Goal: Task Accomplishment & Management: Use online tool/utility

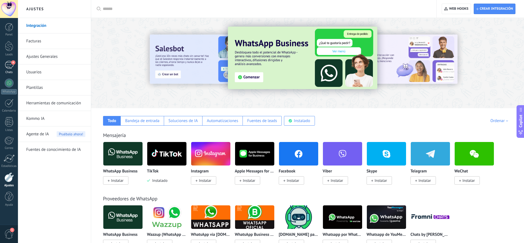
click at [9, 64] on div "4" at bounding box center [9, 65] width 9 height 8
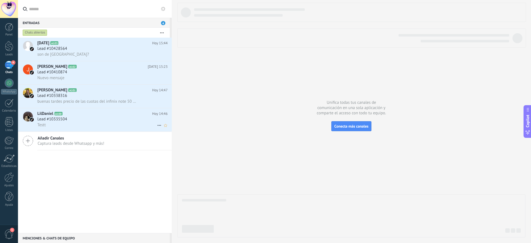
click at [113, 116] on div "Lead #10335504" at bounding box center [102, 119] width 130 height 6
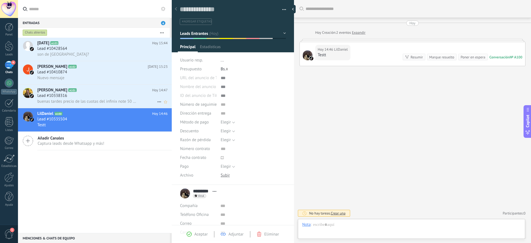
scroll to position [8, 0]
click at [102, 98] on div "Lead #10338316" at bounding box center [102, 96] width 130 height 6
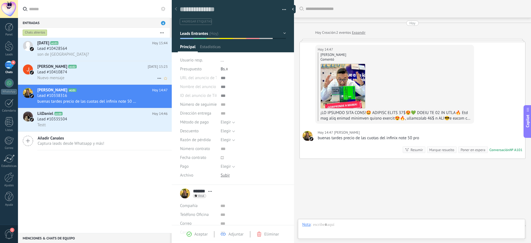
scroll to position [12, 0]
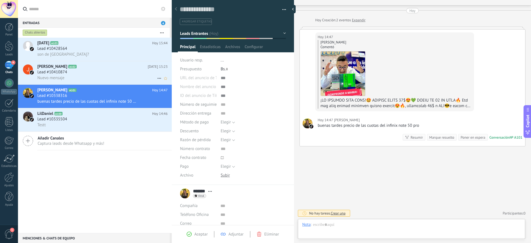
click at [112, 71] on div "Lead #10410874" at bounding box center [102, 72] width 130 height 6
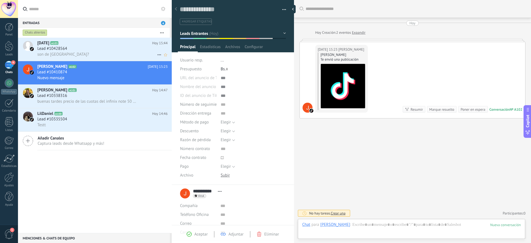
scroll to position [8, 0]
click at [111, 44] on h2 "[DATE] A103" at bounding box center [94, 43] width 115 height 6
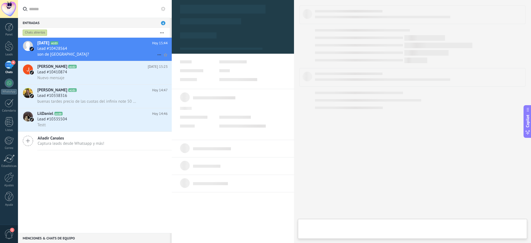
type textarea "**********"
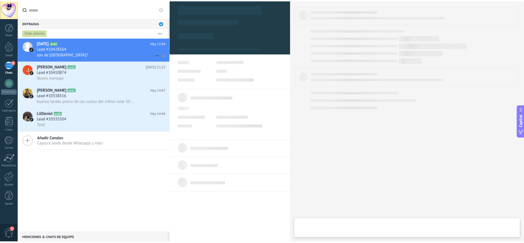
scroll to position [8, 0]
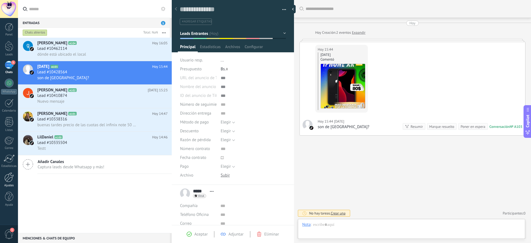
click at [7, 182] on link "Ajustes" at bounding box center [9, 179] width 18 height 15
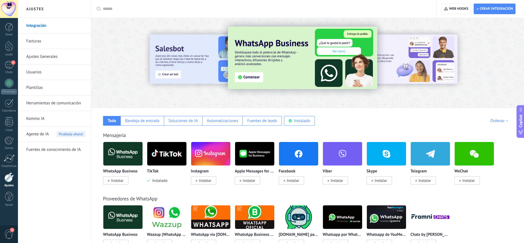
click at [129, 11] on input "text" at bounding box center [266, 9] width 326 height 6
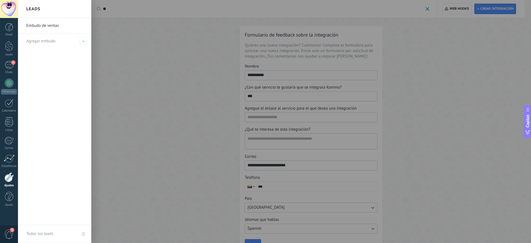
type input "*"
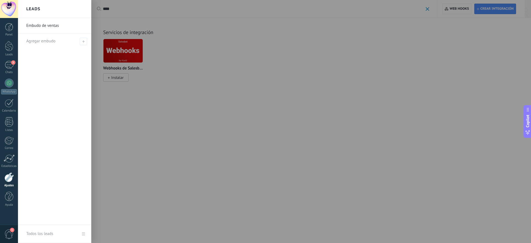
type input "****"
click at [130, 55] on div at bounding box center [283, 121] width 531 height 243
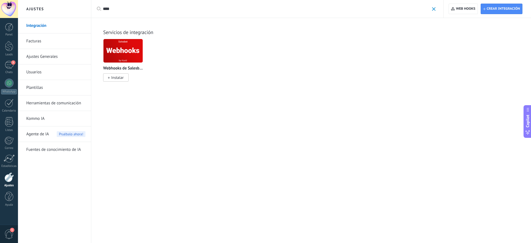
click at [119, 79] on span "Instalar" at bounding box center [117, 77] width 12 height 5
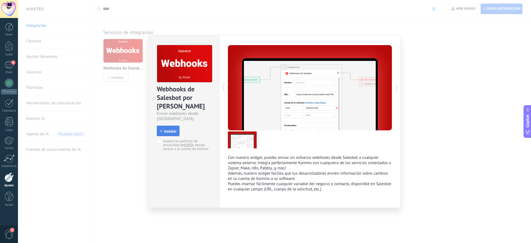
click at [167, 126] on button "Instalar" at bounding box center [168, 131] width 23 height 11
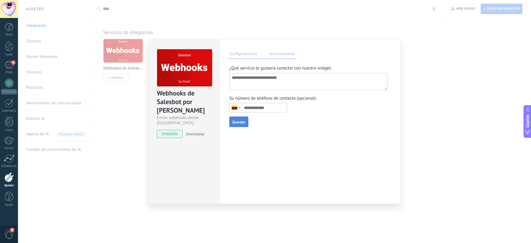
click at [283, 56] on label "Autorizaciones" at bounding box center [282, 55] width 29 height 8
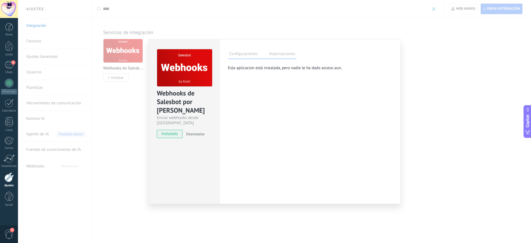
click at [252, 56] on label "Configuraciones" at bounding box center [243, 55] width 31 height 8
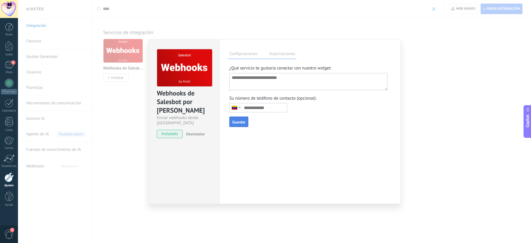
click at [426, 70] on div "Webhooks de Salesbot por KWID Enviar webhooks desde Salesbot instalado Desinsta…" at bounding box center [274, 121] width 513 height 243
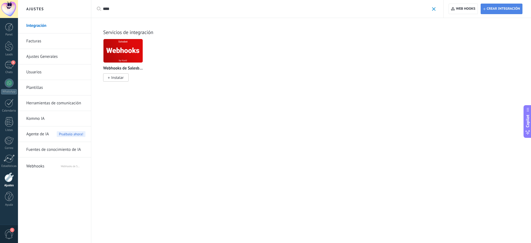
click at [501, 11] on span "Crear integración" at bounding box center [503, 9] width 33 height 4
type textarea "**********"
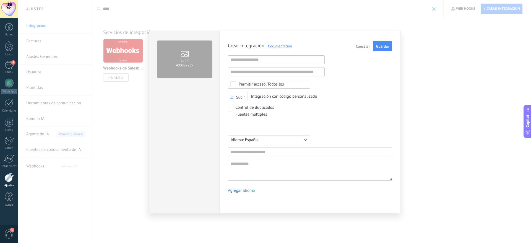
click at [450, 30] on div "Subir 400х272px Crear integración Documentación Cancelar Guardar URL inválida U…" at bounding box center [274, 121] width 513 height 243
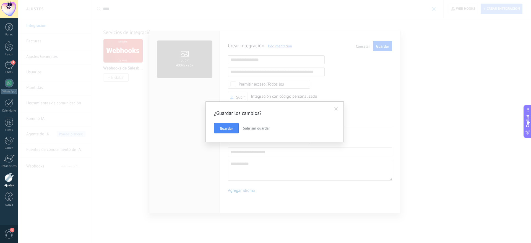
click at [336, 108] on span at bounding box center [336, 109] width 4 height 4
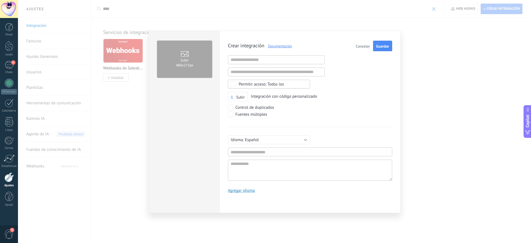
click at [397, 54] on div "Crear integración Documentación Cancelar Guardar URL inválida URL inválida Ning…" at bounding box center [309, 122] width 181 height 182
click at [456, 33] on div "Subir 400х272px Crear integración Documentación Cancelar Guardar URL inválida U…" at bounding box center [274, 121] width 513 height 243
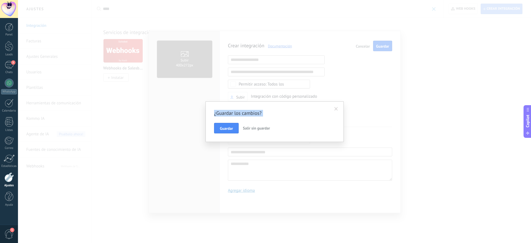
drag, startPoint x: 362, startPoint y: 45, endPoint x: 262, endPoint y: 126, distance: 128.7
click at [262, 126] on div "¿Guardar los cambios? Guardar Salir sin guardar" at bounding box center [274, 121] width 513 height 243
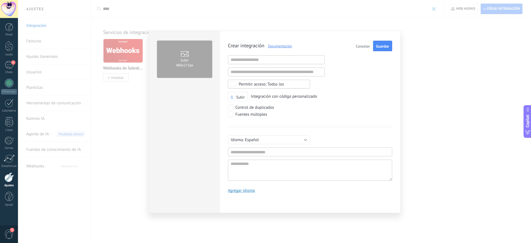
click at [362, 49] on button "Cancelar" at bounding box center [363, 46] width 19 height 11
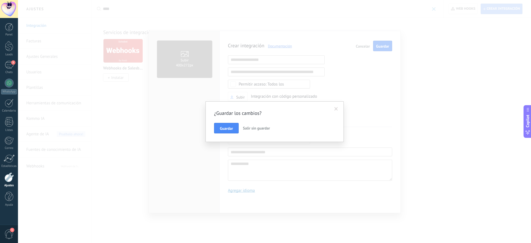
click at [259, 130] on span "Salir sin guardar" at bounding box center [256, 128] width 27 height 5
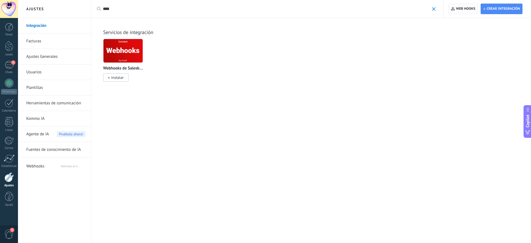
click at [465, 9] on span "Web hooks 0" at bounding box center [465, 9] width 19 height 4
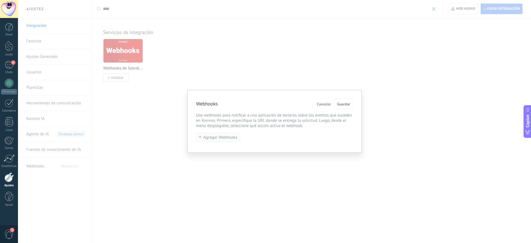
click at [231, 139] on span "Agregar Webhooks" at bounding box center [220, 137] width 34 height 4
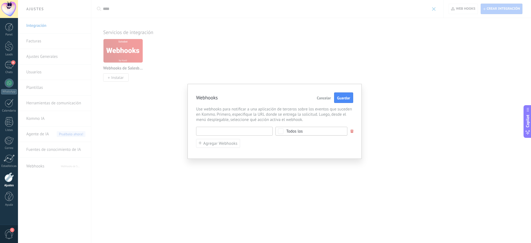
click at [241, 132] on input "text" at bounding box center [234, 131] width 77 height 9
type input "********"
click at [255, 125] on input "********" at bounding box center [234, 128] width 77 height 9
